Goal: Task Accomplishment & Management: Manage account settings

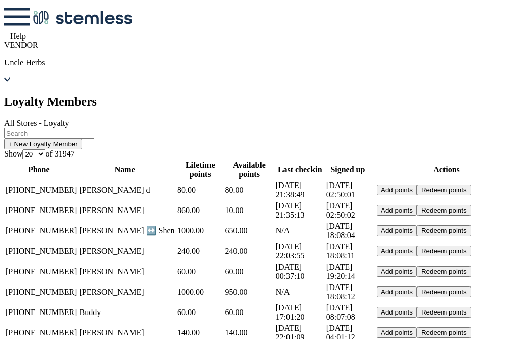
click at [94, 128] on input "text" at bounding box center [49, 133] width 90 height 11
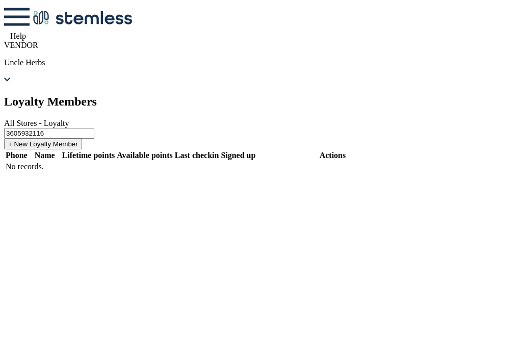
click at [94, 128] on input "3605932116" at bounding box center [49, 133] width 90 height 11
type input "3"
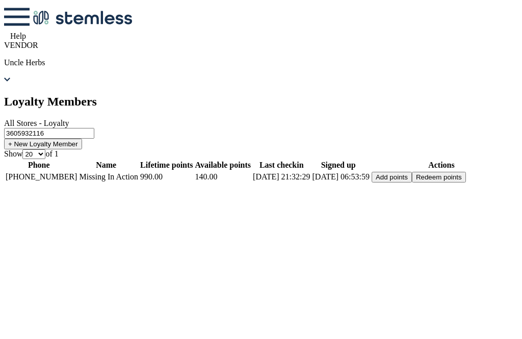
type input "3605932116"
click at [412, 178] on button "Add points" at bounding box center [392, 177] width 40 height 11
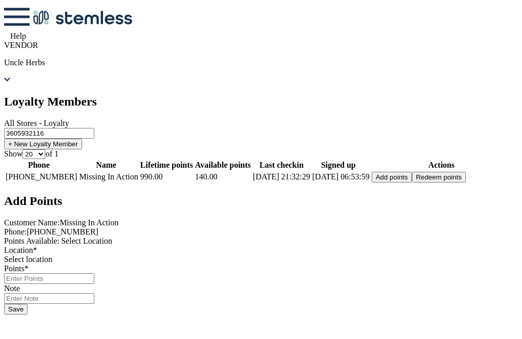
click at [4, 194] on icon at bounding box center [4, 194] width 0 height 0
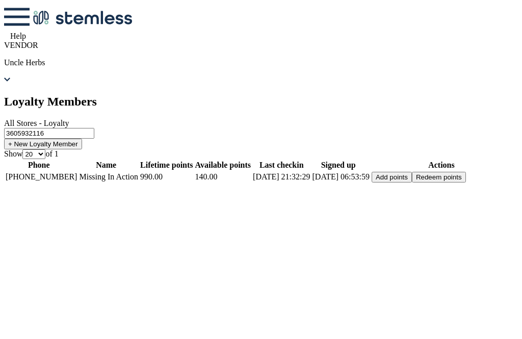
click at [48, 181] on span "[PHONE_NUMBER]" at bounding box center [41, 176] width 71 height 9
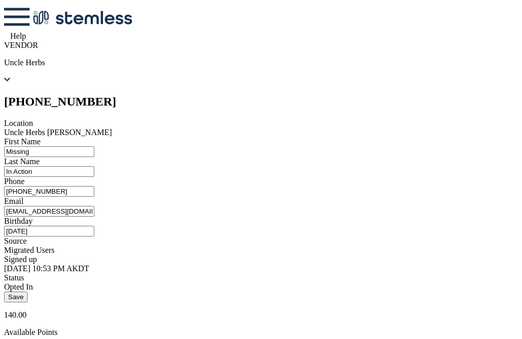
scroll to position [17, 0]
click at [16, 95] on div at bounding box center [261, 95] width 514 height 0
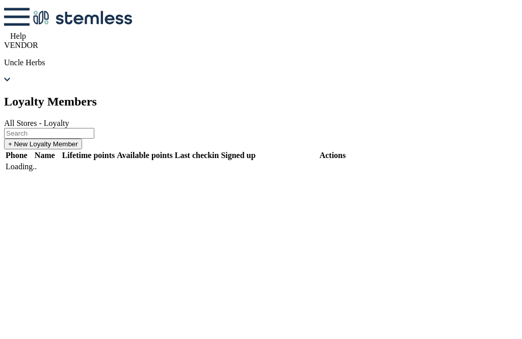
click at [94, 128] on input "text" at bounding box center [49, 133] width 90 height 11
click at [94, 128] on input "3605932116" at bounding box center [49, 133] width 90 height 11
type input "3"
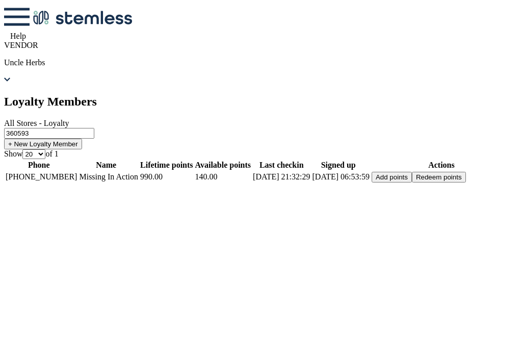
scroll to position [33, 0]
click at [466, 172] on button "Redeem points" at bounding box center [439, 177] width 54 height 11
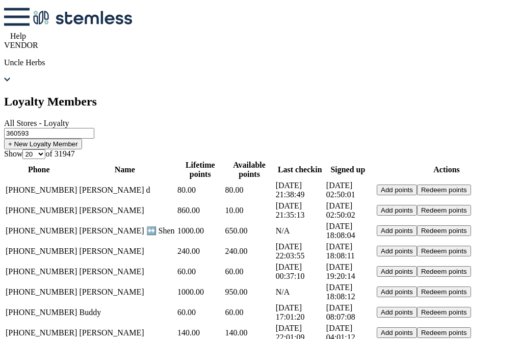
click at [94, 128] on input "360593" at bounding box center [49, 133] width 90 height 11
type input "3"
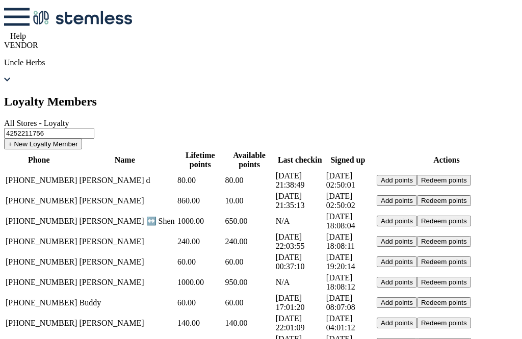
click at [94, 128] on input "4252211756" at bounding box center [49, 133] width 90 height 11
type input "4252211756"
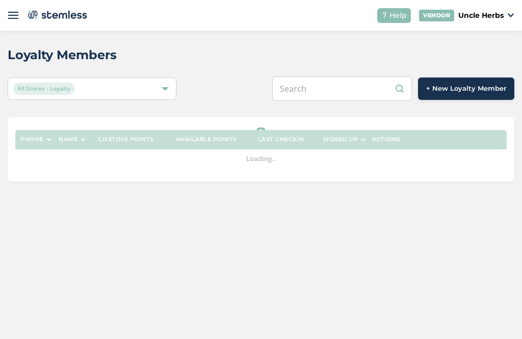
click at [359, 88] on input "text" at bounding box center [342, 89] width 140 height 24
paste input "4252211756"
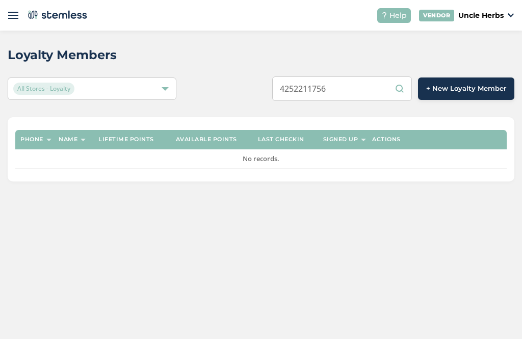
click at [371, 91] on input "4252211756" at bounding box center [342, 89] width 140 height 24
type input "4"
